Goal: Transaction & Acquisition: Purchase product/service

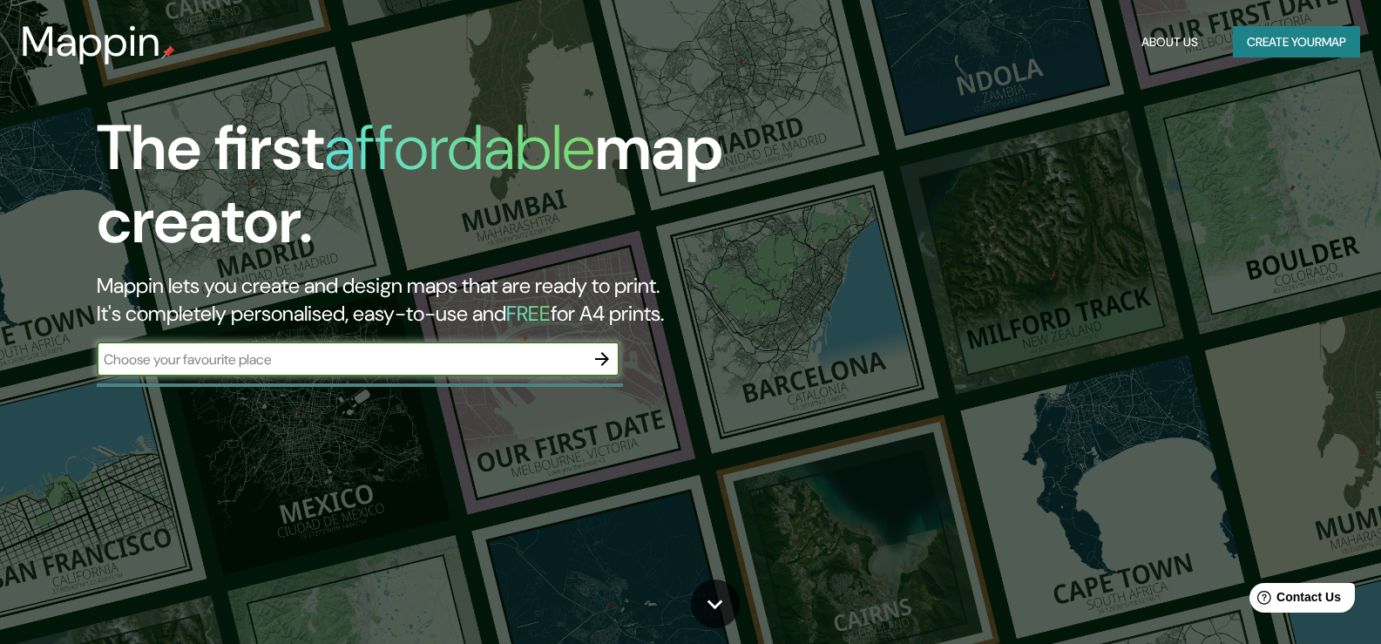
click at [292, 360] on input "text" at bounding box center [341, 359] width 488 height 20
type input "[GEOGRAPHIC_DATA]"
click at [605, 357] on icon "button" at bounding box center [602, 359] width 14 height 14
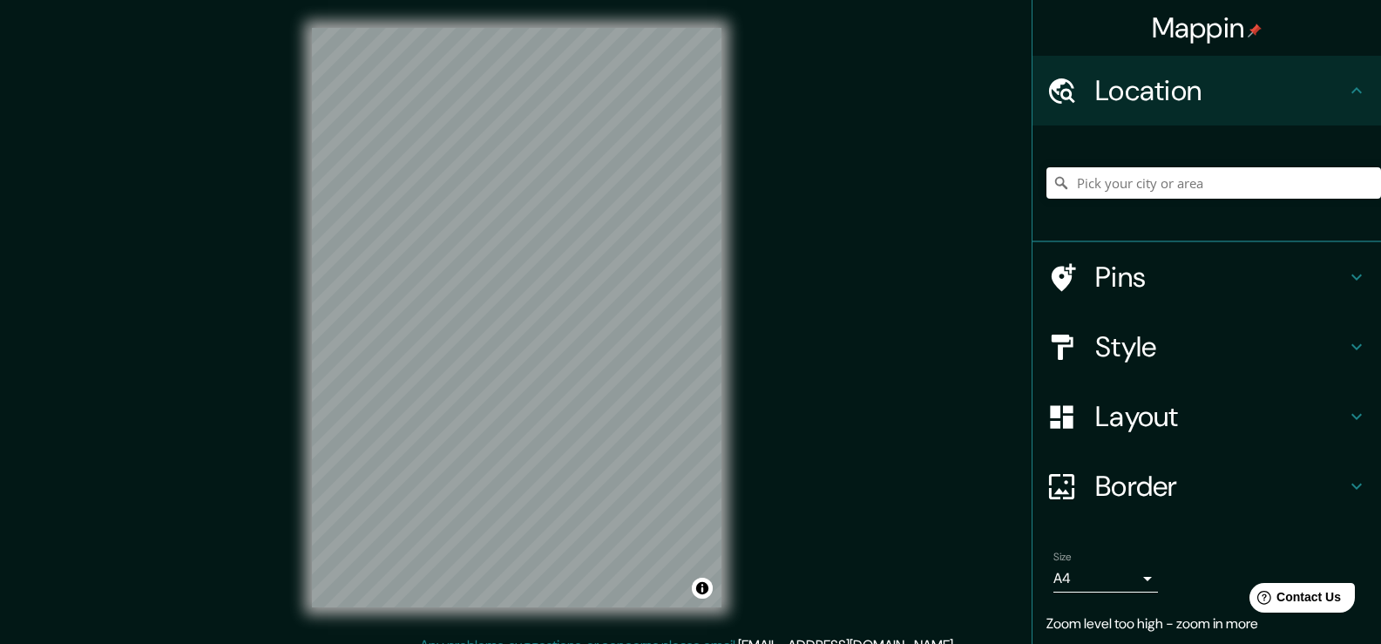
click at [746, 328] on div "© Mapbox © OpenStreetMap Improve this map" at bounding box center [516, 317] width 465 height 635
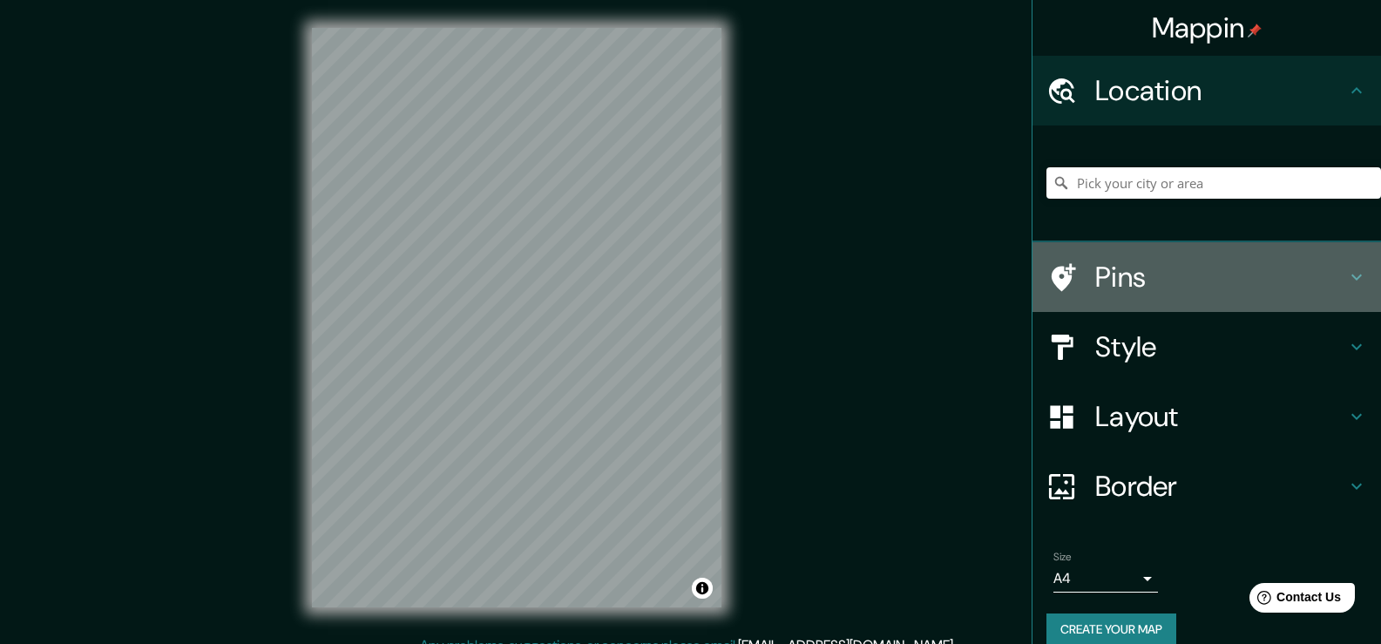
click at [1142, 276] on h4 "Pins" at bounding box center [1220, 277] width 251 height 35
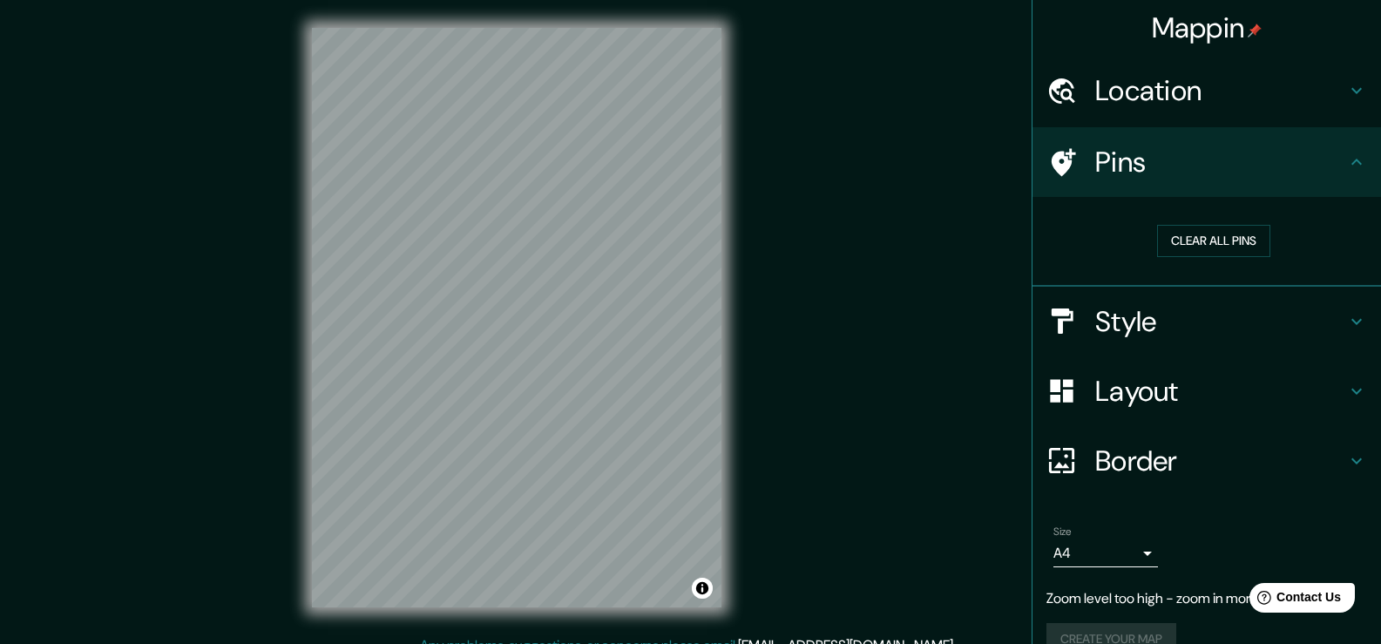
click at [1153, 321] on h4 "Style" at bounding box center [1220, 321] width 251 height 35
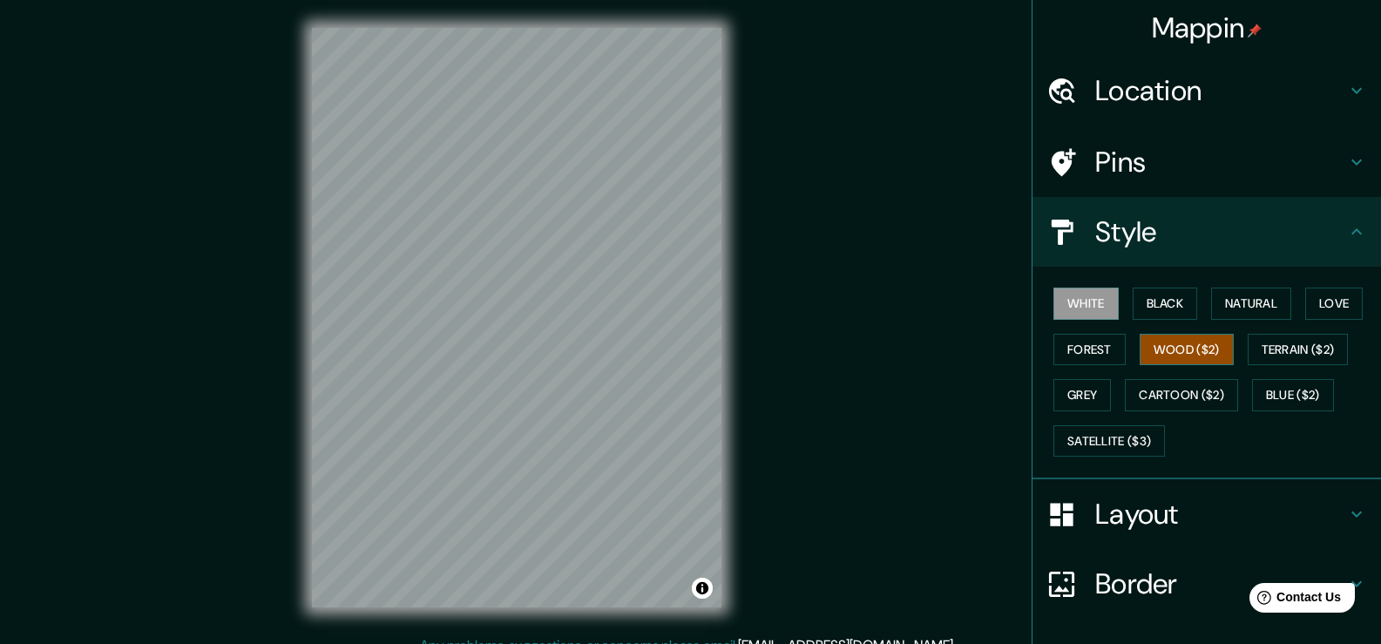
click at [1175, 346] on button "Wood ($2)" at bounding box center [1186, 350] width 94 height 32
click at [1156, 305] on button "Black" at bounding box center [1164, 303] width 65 height 32
click at [1062, 298] on button "White" at bounding box center [1085, 303] width 65 height 32
click at [1080, 347] on button "Forest" at bounding box center [1089, 350] width 72 height 32
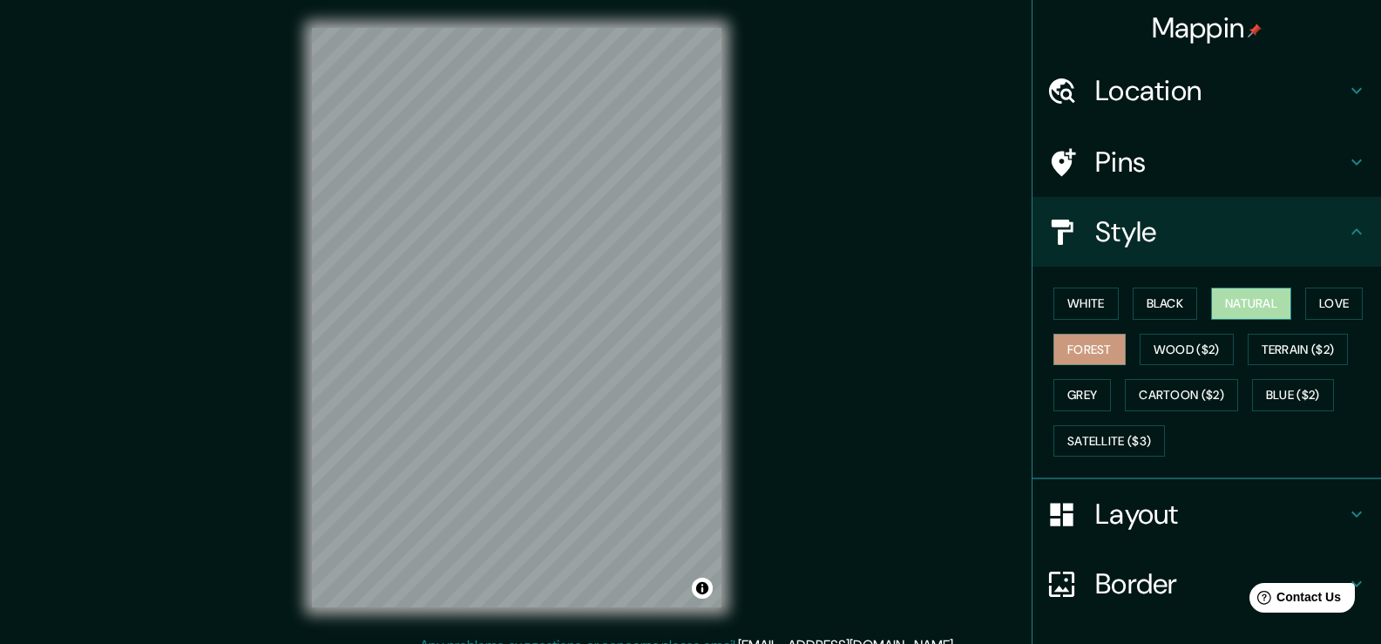
click at [1262, 307] on button "Natural" at bounding box center [1251, 303] width 80 height 32
click at [1332, 306] on button "Love" at bounding box center [1333, 303] width 57 height 32
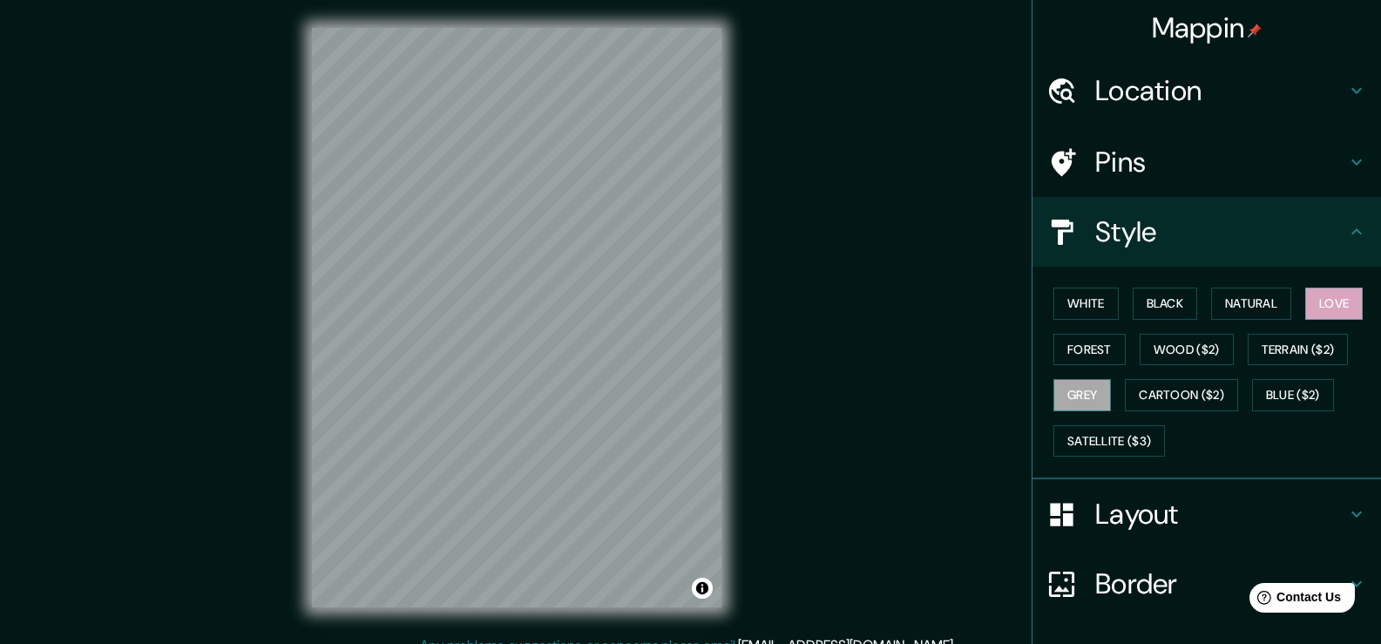
click at [1080, 410] on button "Grey" at bounding box center [1081, 395] width 57 height 32
click at [1139, 441] on button "Satellite ($3)" at bounding box center [1108, 441] width 111 height 32
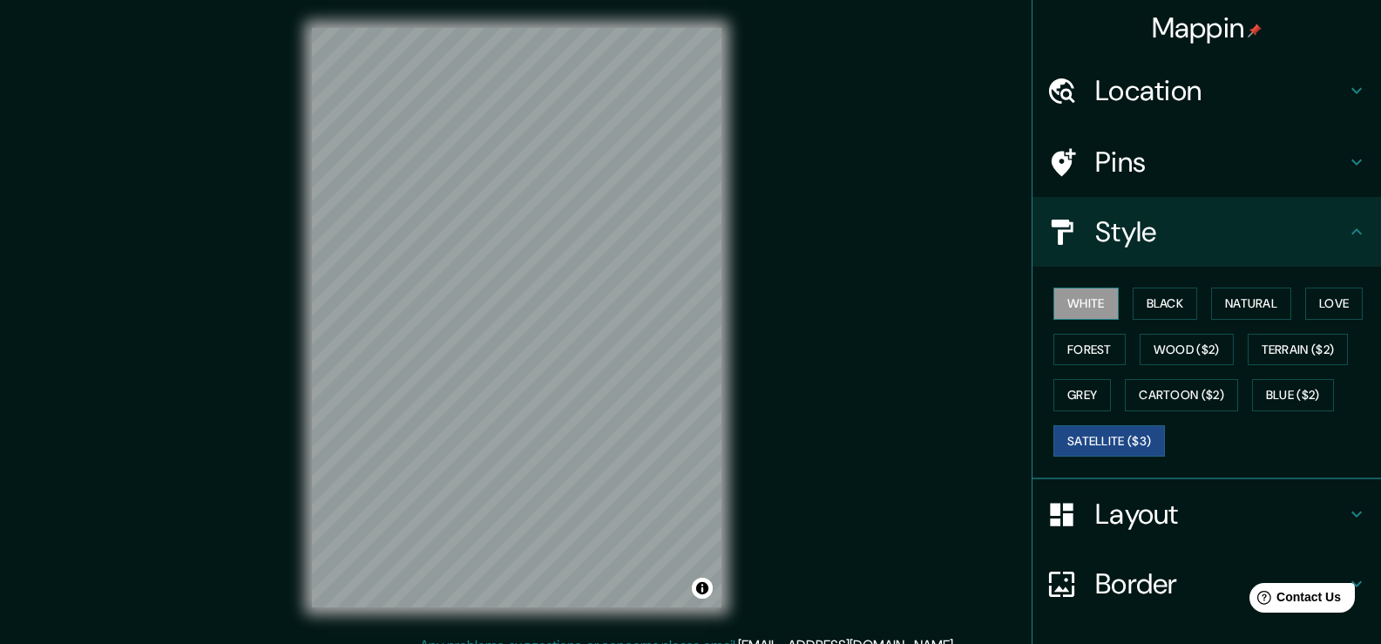
click at [1082, 300] on button "White" at bounding box center [1085, 303] width 65 height 32
click at [1095, 163] on h4 "Pins" at bounding box center [1220, 162] width 251 height 35
